Goal: Task Accomplishment & Management: Use online tool/utility

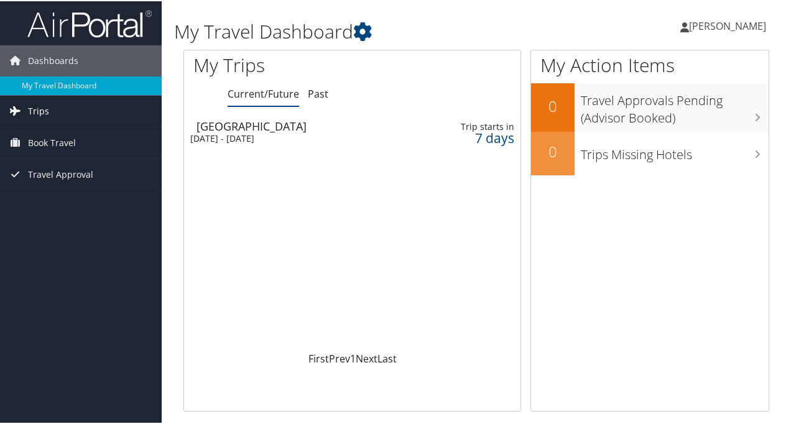
click at [43, 113] on span "Trips" at bounding box center [38, 110] width 21 height 31
click at [52, 196] on span "Book Travel" at bounding box center [52, 197] width 48 height 31
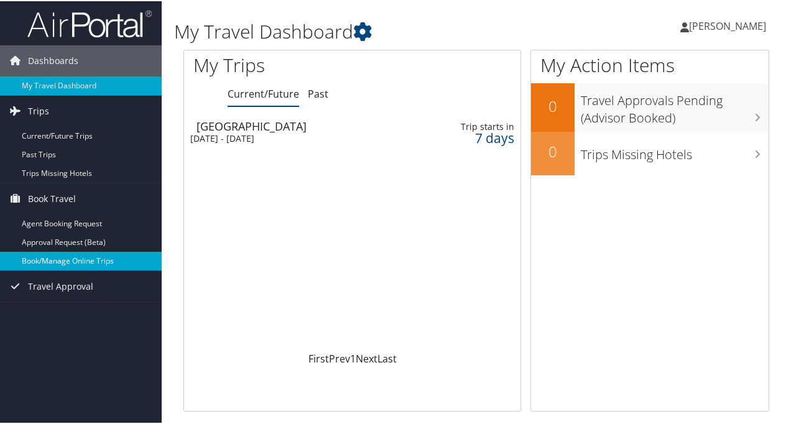
click at [53, 262] on link "Book/Manage Online Trips" at bounding box center [81, 260] width 162 height 19
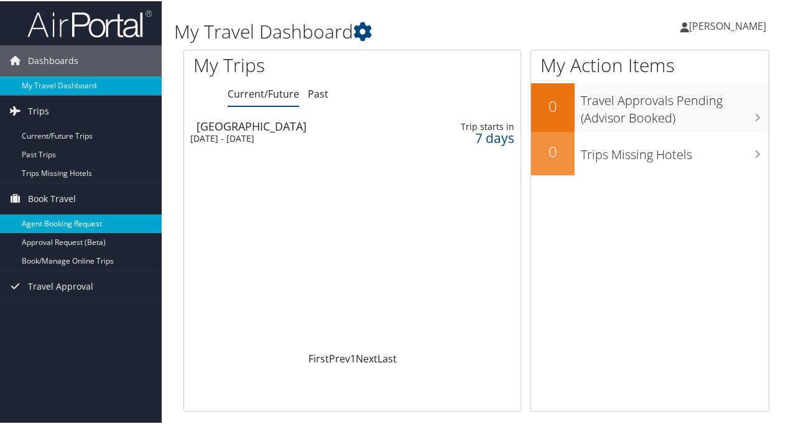
click at [52, 221] on link "Agent Booking Request" at bounding box center [81, 222] width 162 height 19
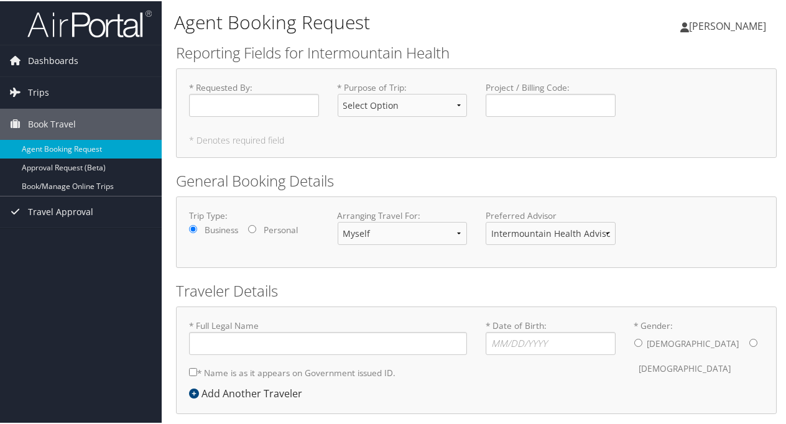
type input "Lance Edward Anderson"
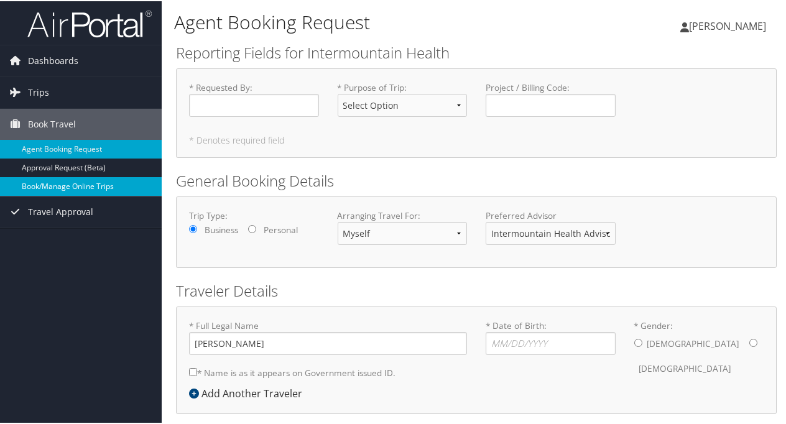
click at [72, 186] on link "Book/Manage Online Trips" at bounding box center [81, 185] width 162 height 19
